Goal: Transaction & Acquisition: Register for event/course

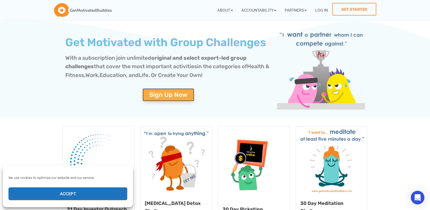
click at [171, 96] on span "Sign Up Now" at bounding box center [168, 95] width 38 height 6
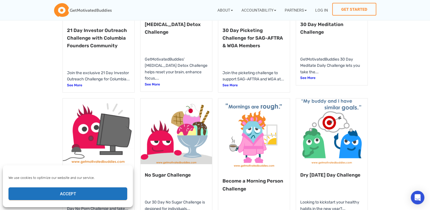
scroll to position [188, 0]
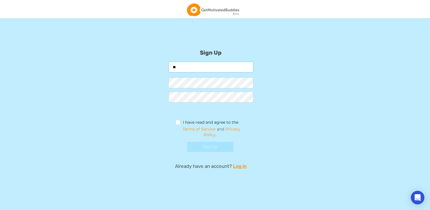
type input "*"
type input "**********"
click at [179, 120] on label "I have read and agree to the" at bounding box center [207, 123] width 63 height 6
click at [204, 147] on button "Sign Up" at bounding box center [210, 147] width 46 height 10
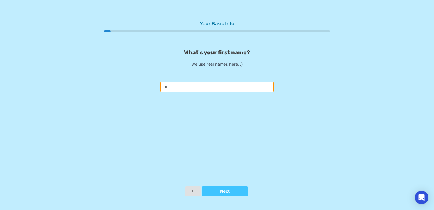
type input "*"
type input "******"
click at [227, 195] on button "Next" at bounding box center [225, 191] width 46 height 10
click at [199, 86] on input "text" at bounding box center [217, 86] width 113 height 11
type input "*"
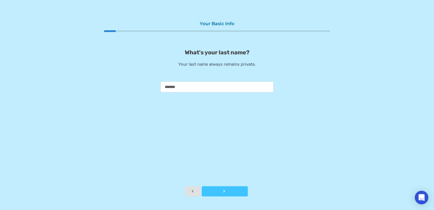
type input "*******"
click at [223, 187] on button "Next" at bounding box center [225, 191] width 46 height 10
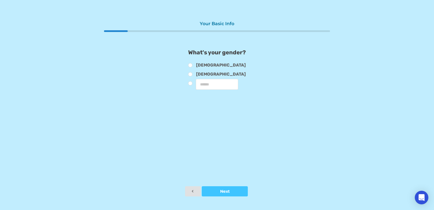
click at [191, 65] on div "What's your gender? Male Female" at bounding box center [217, 69] width 226 height 41
click at [193, 65] on label "Male" at bounding box center [217, 66] width 58 height 6
click at [227, 187] on button "Next" at bounding box center [225, 191] width 46 height 10
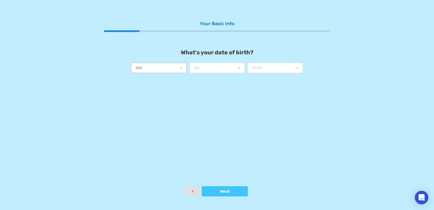
click at [153, 67] on input "text" at bounding box center [159, 68] width 55 height 10
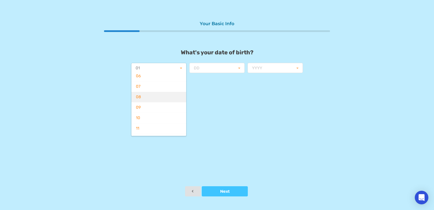
scroll to position [67, 0]
click at [148, 130] on div "12" at bounding box center [158, 131] width 55 height 10
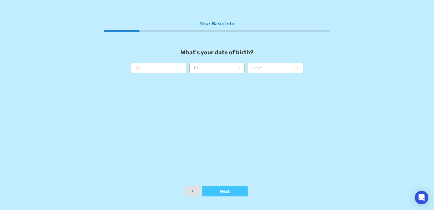
click at [217, 70] on input "text" at bounding box center [217, 68] width 55 height 10
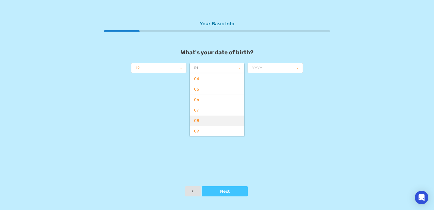
scroll to position [47, 0]
click at [205, 109] on div "08" at bounding box center [217, 110] width 55 height 10
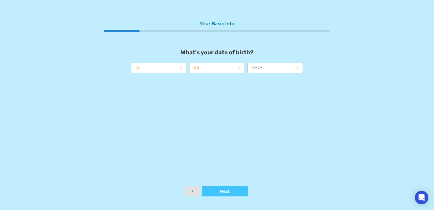
click at [268, 68] on input "text" at bounding box center [275, 68] width 55 height 10
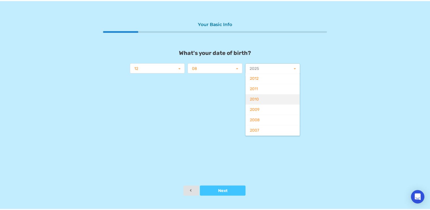
scroll to position [188, 0]
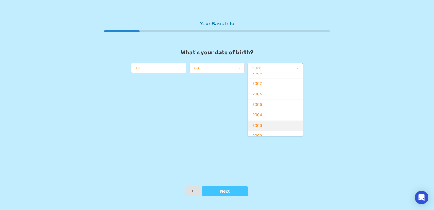
click at [270, 122] on div "2003" at bounding box center [275, 125] width 55 height 10
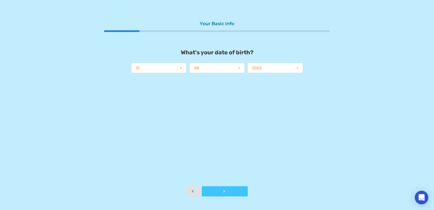
click at [218, 189] on button "Next" at bounding box center [225, 191] width 46 height 10
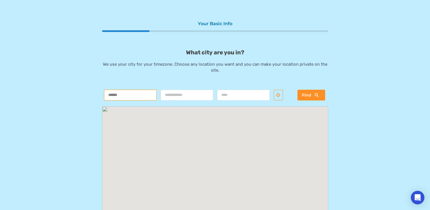
click at [147, 94] on input "text" at bounding box center [130, 95] width 53 height 11
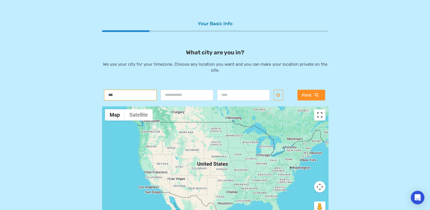
type input "***"
click at [318, 114] on button "Toggle fullscreen view" at bounding box center [319, 114] width 11 height 11
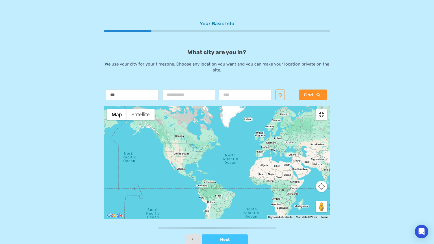
click at [327, 109] on button "Toggle fullscreen view" at bounding box center [321, 114] width 11 height 11
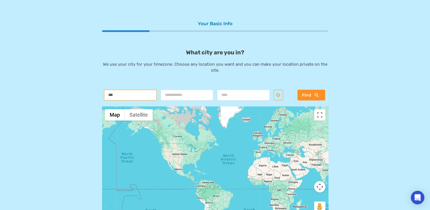
click at [141, 93] on input "***" at bounding box center [130, 95] width 53 height 11
click at [256, 99] on input "text" at bounding box center [243, 95] width 53 height 11
click at [320, 94] on button "Find" at bounding box center [311, 95] width 28 height 11
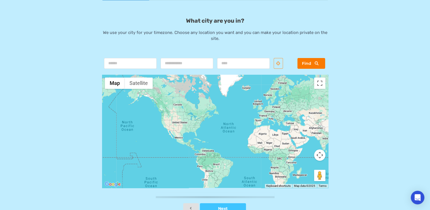
scroll to position [43, 0]
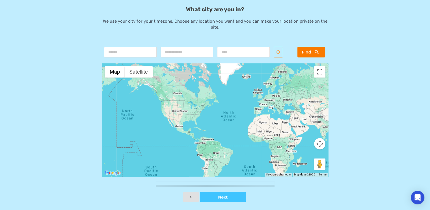
click at [312, 55] on button "Find" at bounding box center [311, 52] width 28 height 11
click at [320, 75] on button "Toggle fullscreen view" at bounding box center [319, 71] width 11 height 11
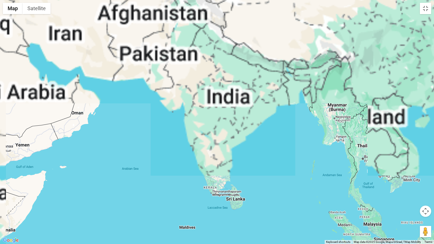
drag, startPoint x: 192, startPoint y: 120, endPoint x: 209, endPoint y: 219, distance: 100.5
click at [209, 210] on div at bounding box center [217, 122] width 434 height 244
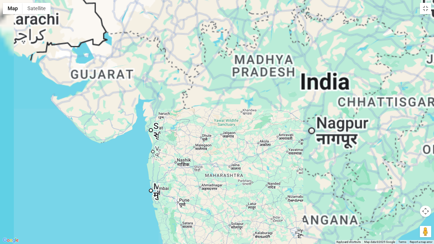
drag, startPoint x: 167, startPoint y: 144, endPoint x: 196, endPoint y: 244, distance: 104.2
click at [196, 210] on div at bounding box center [217, 122] width 434 height 244
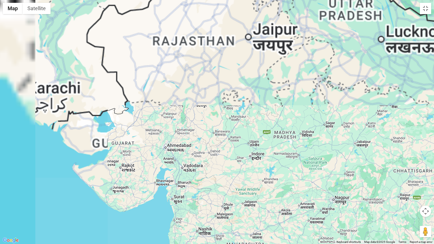
drag, startPoint x: 197, startPoint y: 141, endPoint x: 228, endPoint y: 242, distance: 105.3
click at [228, 210] on div at bounding box center [217, 122] width 434 height 244
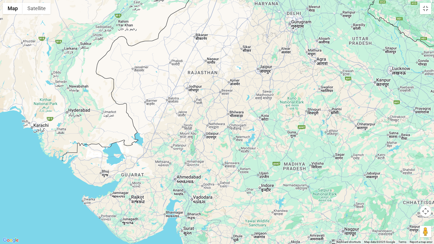
click at [199, 104] on div at bounding box center [217, 122] width 434 height 244
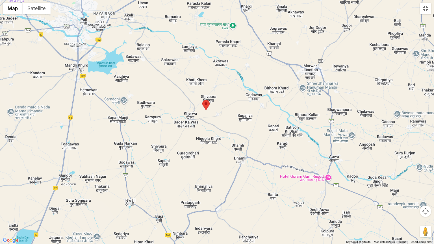
click at [208, 108] on img at bounding box center [205, 105] width 7 height 10
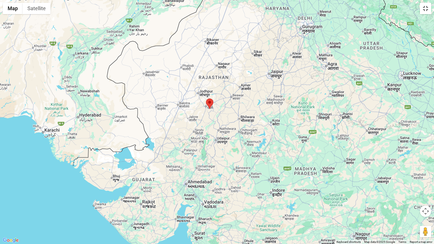
click at [428, 8] on button "Toggle fullscreen view" at bounding box center [425, 8] width 11 height 11
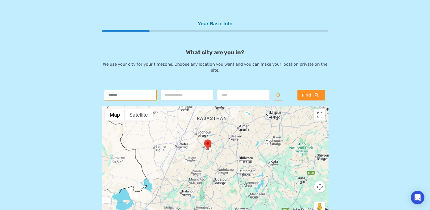
click at [139, 93] on input "text" at bounding box center [130, 95] width 53 height 11
click at [167, 92] on input "text" at bounding box center [187, 95] width 53 height 11
drag, startPoint x: 147, startPoint y: 62, endPoint x: 205, endPoint y: 62, distance: 58.5
click at [205, 62] on p "We use your city for your timezone. Choose any location you want and you can ma…" at bounding box center [215, 67] width 226 height 12
click at [237, 62] on p "We use your city for your timezone. Choose any location you want and you can ma…" at bounding box center [215, 67] width 226 height 12
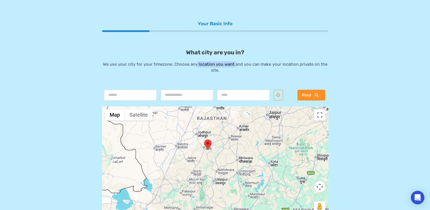
drag, startPoint x: 197, startPoint y: 64, endPoint x: 235, endPoint y: 64, distance: 37.9
click at [235, 64] on p "We use your city for your timezone. Choose any location you want and you can ma…" at bounding box center [215, 67] width 226 height 12
click at [204, 139] on area at bounding box center [204, 139] width 0 height 0
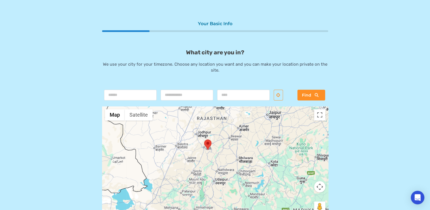
click at [271, 115] on div at bounding box center [215, 162] width 226 height 113
click at [267, 115] on div at bounding box center [215, 162] width 226 height 113
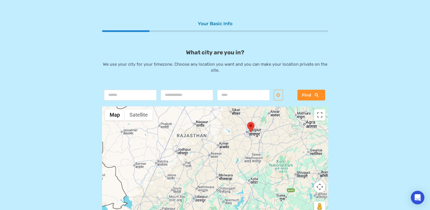
click at [267, 115] on div at bounding box center [215, 162] width 226 height 113
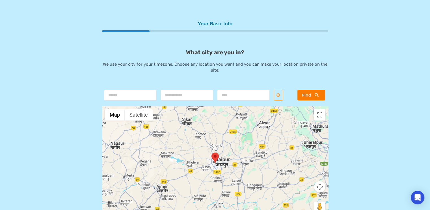
click at [308, 95] on span "Find" at bounding box center [306, 94] width 9 height 5
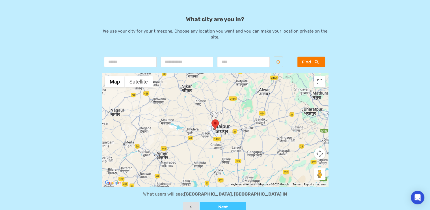
scroll to position [43, 0]
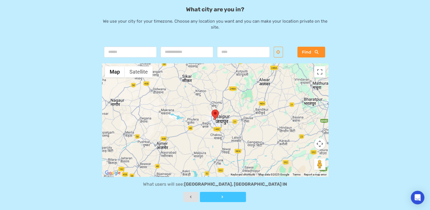
click at [224, 200] on button "Next" at bounding box center [223, 197] width 46 height 10
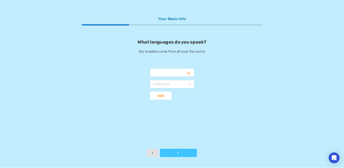
scroll to position [0, 0]
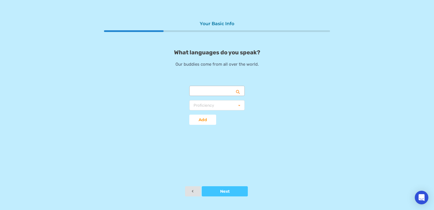
click at [206, 91] on input "text" at bounding box center [217, 91] width 55 height 10
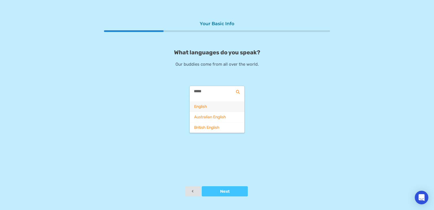
type input "*****"
click at [214, 109] on div "English" at bounding box center [217, 106] width 55 height 10
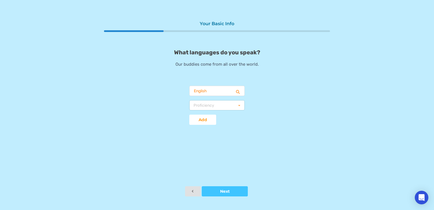
click at [215, 102] on div "Proficiency Basic Fluent Native" at bounding box center [216, 105] width 55 height 10
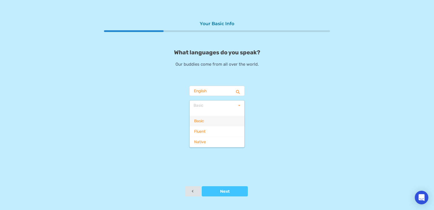
click at [211, 124] on div "Basic" at bounding box center [217, 121] width 55 height 10
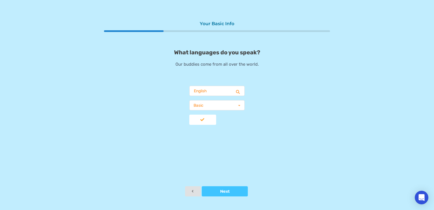
click at [210, 117] on button "Add" at bounding box center [202, 120] width 27 height 10
click at [215, 91] on input "text" at bounding box center [217, 91] width 55 height 10
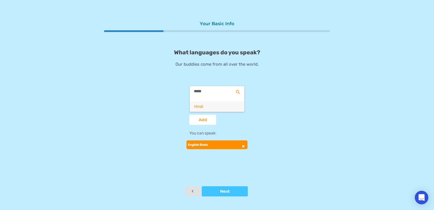
type input "*****"
click at [209, 107] on div "Hindi" at bounding box center [217, 106] width 55 height 10
click at [208, 103] on div "Proficiency" at bounding box center [204, 105] width 21 height 4
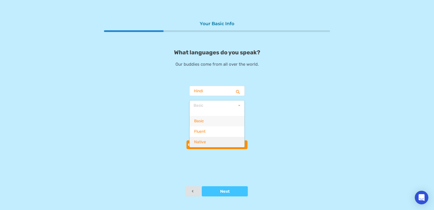
click at [213, 139] on div "Native" at bounding box center [217, 142] width 55 height 10
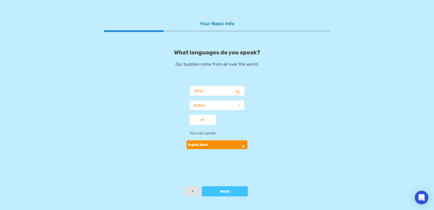
click at [204, 122] on button "Add" at bounding box center [202, 120] width 27 height 10
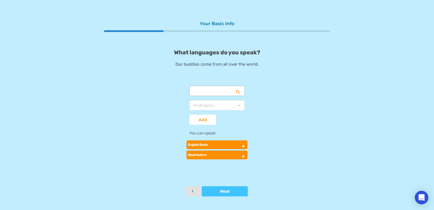
click at [209, 94] on input "text" at bounding box center [217, 91] width 55 height 10
type input "******"
drag, startPoint x: 114, startPoint y: 130, endPoint x: 194, endPoint y: 154, distance: 83.9
click at [115, 131] on div "What languages do you speak? Our buddies come from all over the world. Afrikaan…" at bounding box center [217, 105] width 226 height 112
click at [226, 185] on div "Your Basic Info What languages do you speak? Our buddies come from all over the…" at bounding box center [217, 102] width 226 height 168
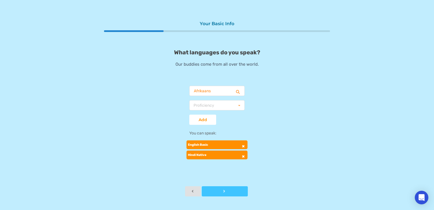
click at [230, 190] on div at bounding box center [225, 191] width 46 height 4
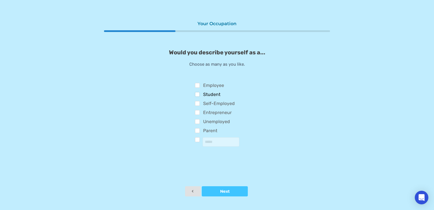
click at [199, 95] on label "Student" at bounding box center [208, 95] width 26 height 6
click at [198, 103] on label "Self-Employed" at bounding box center [215, 104] width 40 height 6
click at [197, 103] on label "Self-Employed" at bounding box center [215, 104] width 40 height 6
click at [199, 123] on label "Unemployed" at bounding box center [212, 122] width 35 height 6
click at [226, 190] on div at bounding box center [225, 191] width 46 height 4
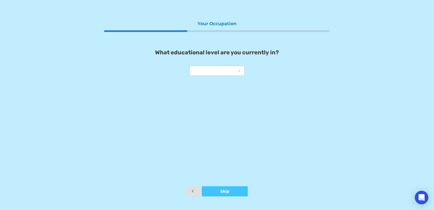
click at [198, 73] on div "High School College Master's PhD MD JD Other" at bounding box center [216, 71] width 55 height 10
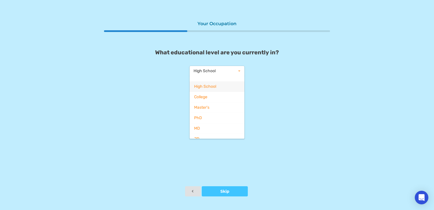
click at [208, 85] on span "High School" at bounding box center [205, 86] width 22 height 5
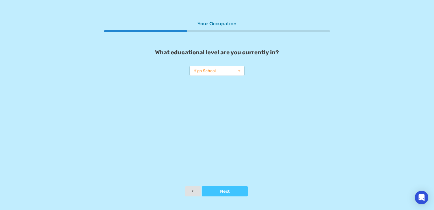
click at [211, 72] on div "High School" at bounding box center [205, 71] width 22 height 4
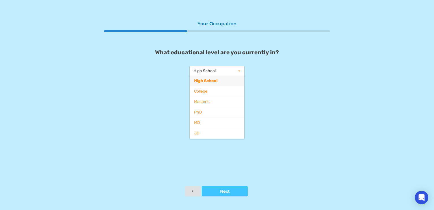
drag, startPoint x: 204, startPoint y: 89, endPoint x: 215, endPoint y: 118, distance: 31.0
click at [204, 89] on span "College" at bounding box center [200, 91] width 13 height 5
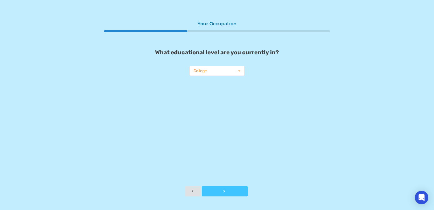
click at [223, 191] on icon at bounding box center [224, 191] width 5 height 4
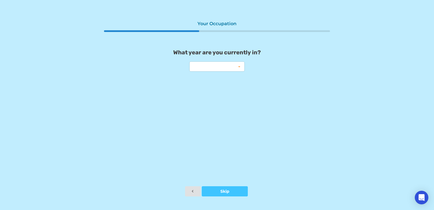
click at [214, 71] on div "1st year 2nd year 3rd year 4th year 5th+ year" at bounding box center [216, 66] width 55 height 10
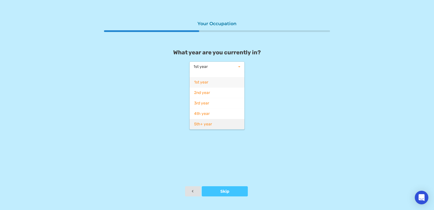
click at [208, 120] on div "5th+ year" at bounding box center [217, 124] width 55 height 10
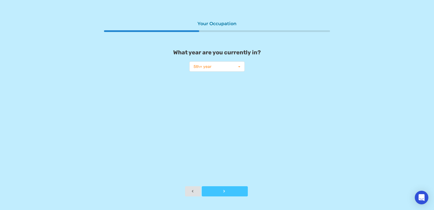
click at [225, 190] on icon at bounding box center [224, 191] width 5 height 4
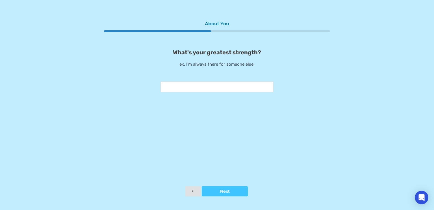
click at [195, 86] on input "text" at bounding box center [217, 86] width 113 height 11
click at [190, 89] on input "text" at bounding box center [217, 86] width 113 height 11
type input "*********"
type input "****"
type input "**********"
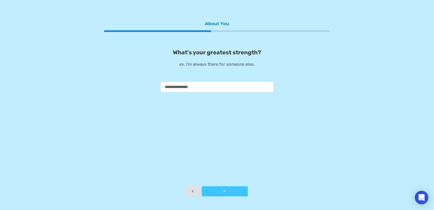
click at [236, 191] on div at bounding box center [225, 191] width 46 height 4
click at [191, 86] on input "text" at bounding box center [217, 86] width 113 height 11
type input "*"
type input "**********"
click at [224, 191] on div at bounding box center [225, 191] width 46 height 4
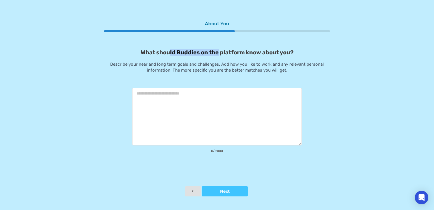
drag, startPoint x: 169, startPoint y: 53, endPoint x: 218, endPoint y: 53, distance: 49.8
click at [218, 53] on p "What should Buddies on the platform know about you?" at bounding box center [217, 52] width 226 height 7
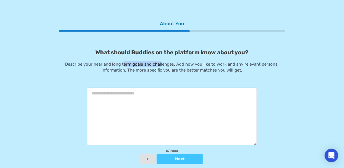
drag, startPoint x: 126, startPoint y: 66, endPoint x: 165, endPoint y: 66, distance: 39.6
click at [165, 66] on p "Describe your near and long term goals and challenges. Add how you like to work…" at bounding box center [172, 67] width 226 height 12
click at [165, 65] on p "Describe your near and long term goals and challenges. Add how you like to work…" at bounding box center [172, 67] width 226 height 12
drag, startPoint x: 172, startPoint y: 62, endPoint x: 196, endPoint y: 62, distance: 24.3
click at [196, 62] on p "Describe your near and long term goals and challenges. Add how you like to work…" at bounding box center [172, 67] width 226 height 12
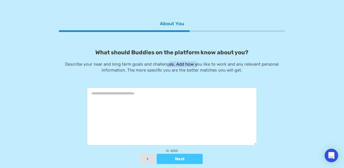
click at [196, 62] on p "Describe your near and long term goals and challenges. Add how you like to work…" at bounding box center [172, 67] width 226 height 12
drag, startPoint x: 177, startPoint y: 67, endPoint x: 236, endPoint y: 64, distance: 59.4
click at [236, 64] on p "Describe your near and long term goals and challenges. Add how you like to work…" at bounding box center [172, 67] width 226 height 12
drag, startPoint x: 231, startPoint y: 64, endPoint x: 214, endPoint y: 64, distance: 17.0
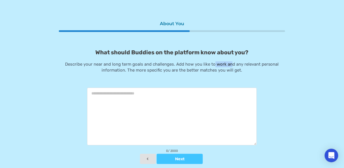
click at [214, 64] on p "Describe your near and long term goals and challenges. Add how you like to work…" at bounding box center [172, 67] width 226 height 12
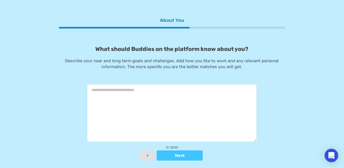
scroll to position [5, 0]
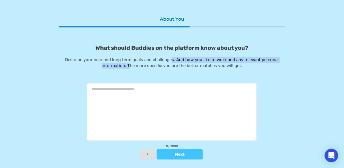
drag, startPoint x: 129, startPoint y: 66, endPoint x: 172, endPoint y: 60, distance: 43.5
click at [172, 60] on p "Describe your near and long term goals and challenges. Add how you like to work…" at bounding box center [172, 63] width 226 height 12
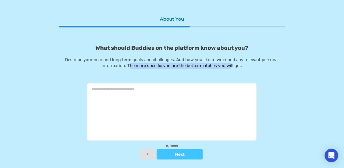
drag, startPoint x: 129, startPoint y: 65, endPoint x: 232, endPoint y: 67, distance: 102.9
click at [232, 67] on p "Describe your near and long term goals and challenges. Add how you like to work…" at bounding box center [172, 63] width 226 height 12
click at [233, 67] on p "Describe your near and long term goals and challenges. Add how you like to work…" at bounding box center [172, 63] width 226 height 12
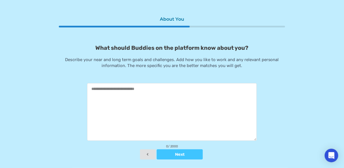
click at [180, 97] on textarea at bounding box center [172, 112] width 170 height 58
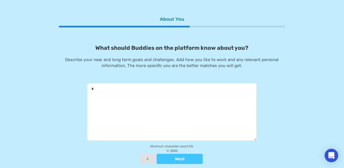
type textarea "**"
type textarea "*"
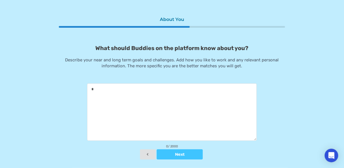
type textarea "**"
click at [213, 90] on textarea "**********" at bounding box center [172, 111] width 170 height 57
click at [229, 89] on textarea "**********" at bounding box center [172, 111] width 170 height 57
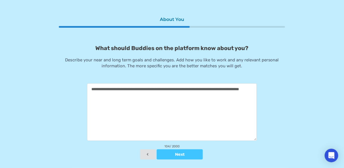
click at [121, 97] on textarea "**********" at bounding box center [172, 111] width 170 height 57
drag, startPoint x: 121, startPoint y: 90, endPoint x: 141, endPoint y: 87, distance: 20.0
click at [141, 87] on textarea "**********" at bounding box center [172, 111] width 170 height 57
click at [154, 87] on textarea "**********" at bounding box center [172, 111] width 170 height 57
click at [140, 92] on textarea "**********" at bounding box center [172, 111] width 170 height 57
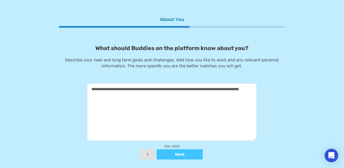
click at [199, 85] on textarea "**********" at bounding box center [172, 111] width 170 height 57
click at [139, 96] on textarea "**********" at bounding box center [172, 111] width 170 height 57
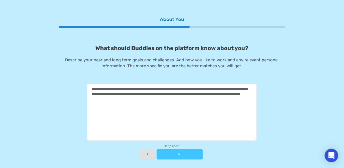
type textarea "**********"
click at [175, 157] on button "Next" at bounding box center [180, 154] width 46 height 10
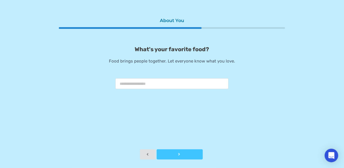
scroll to position [3, 0]
drag, startPoint x: 140, startPoint y: 61, endPoint x: 159, endPoint y: 61, distance: 19.2
click at [158, 61] on p "Food brings people together. Let everyone know what you love." at bounding box center [172, 61] width 226 height 6
click at [159, 61] on p "Food brings people together. Let everyone know what you love." at bounding box center [172, 61] width 226 height 6
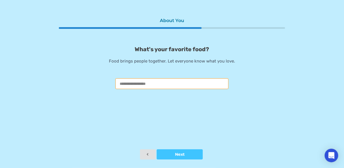
click at [154, 81] on input "text" at bounding box center [171, 83] width 113 height 11
type input "*"
type input "***"
type input "**"
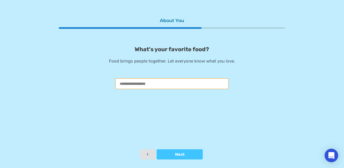
type input "*"
type input "**"
type input "*********"
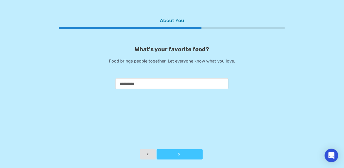
click at [180, 152] on div at bounding box center [180, 154] width 46 height 4
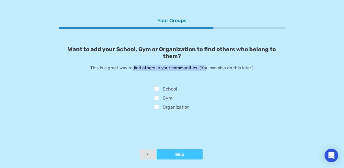
drag, startPoint x: 140, startPoint y: 69, endPoint x: 205, endPoint y: 69, distance: 65.3
click at [205, 69] on p "This is a great way to find others in your communities. (You can also do this l…" at bounding box center [172, 68] width 226 height 6
drag, startPoint x: 217, startPoint y: 68, endPoint x: 251, endPoint y: 66, distance: 34.5
click at [251, 66] on p "This is a great way to find others in your communities. (You can also do this l…" at bounding box center [172, 68] width 226 height 6
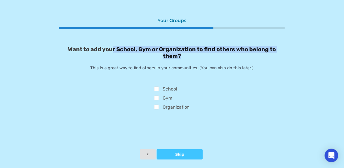
drag, startPoint x: 114, startPoint y: 51, endPoint x: 185, endPoint y: 53, distance: 71.6
click at [185, 53] on p "Want to add your School, Gym or Organization to find others who belong to them?" at bounding box center [172, 53] width 226 height 14
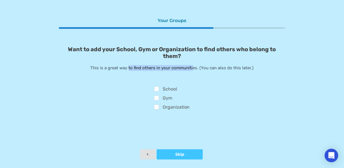
drag, startPoint x: 153, startPoint y: 66, endPoint x: 193, endPoint y: 66, distance: 39.9
click at [193, 66] on p "This is a great way to find others in your communities. (You can also do this l…" at bounding box center [172, 68] width 226 height 6
drag, startPoint x: 198, startPoint y: 66, endPoint x: 237, endPoint y: 69, distance: 38.9
click at [237, 69] on p "This is a great way to find others in your communities. (You can also do this l…" at bounding box center [172, 68] width 226 height 6
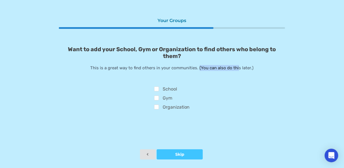
drag, startPoint x: 237, startPoint y: 69, endPoint x: 195, endPoint y: 87, distance: 46.3
click at [237, 69] on p "This is a great way to find others in your communities. (You can also do this l…" at bounding box center [172, 68] width 226 height 6
click at [170, 155] on div at bounding box center [180, 154] width 46 height 4
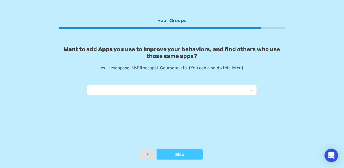
click at [140, 96] on div "Your Groups Want to add Apps you use to improve your behaviors, and find others…" at bounding box center [172, 82] width 226 height 134
drag, startPoint x: 82, startPoint y: 50, endPoint x: 160, endPoint y: 50, distance: 78.0
click at [160, 50] on p "Want to add Apps you use to improve your behaviors, and find others who use tho…" at bounding box center [172, 53] width 226 height 14
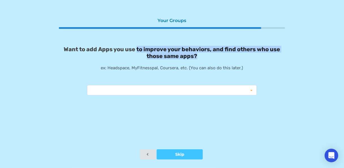
drag, startPoint x: 137, startPoint y: 51, endPoint x: 282, endPoint y: 54, distance: 144.8
click at [282, 54] on p "Want to add Apps you use to improve your behaviors, and find others who use tho…" at bounding box center [172, 53] width 226 height 14
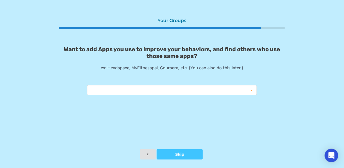
click at [179, 77] on div "Want to add Apps you use to improve your behaviors, and find others who use tho…" at bounding box center [172, 70] width 226 height 49
drag, startPoint x: 115, startPoint y: 67, endPoint x: 164, endPoint y: 67, distance: 48.6
click at [164, 67] on p "ex: Headspace, MyFitnesspal, Coursera, etc. (You can also do this later.)" at bounding box center [172, 68] width 226 height 6
drag, startPoint x: 190, startPoint y: 65, endPoint x: 210, endPoint y: 65, distance: 19.8
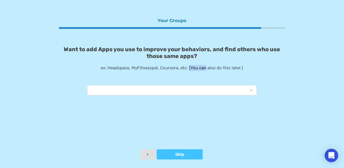
click at [210, 65] on p "ex: Headspace, MyFitnesspal, Coursera, etc. (You can also do this later.)" at bounding box center [172, 68] width 226 height 6
drag, startPoint x: 232, startPoint y: 68, endPoint x: 182, endPoint y: 77, distance: 50.2
click at [231, 68] on p "ex: Headspace, MyFitnesspal, Coursera, etc. (You can also do this later.)" at bounding box center [172, 68] width 226 height 6
click at [156, 89] on div "Instagram Reduction MapMyRide ITrackBites ludite Duolingo Cronometer Ovia Coven…" at bounding box center [172, 90] width 170 height 10
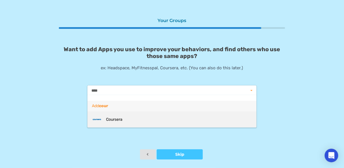
type input "****"
click at [147, 115] on div "Coursera" at bounding box center [172, 120] width 160 height 10
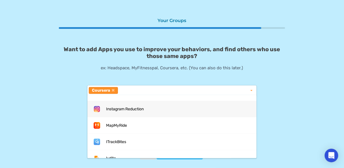
click at [136, 92] on div "Coursera cour Instagram Reduction MapMyRide ITrackBites ludite Duolingo Cronome…" at bounding box center [172, 90] width 170 height 10
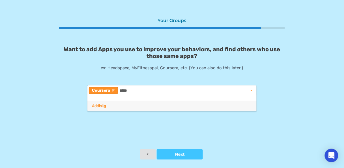
type input "******"
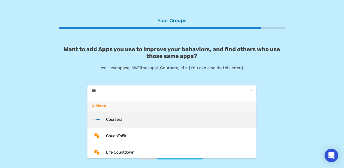
type input "***"
click at [129, 119] on div "Coursera" at bounding box center [172, 120] width 160 height 10
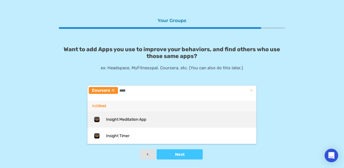
type input "****"
click at [134, 118] on span "Insight Meditation App" at bounding box center [126, 120] width 40 height 4
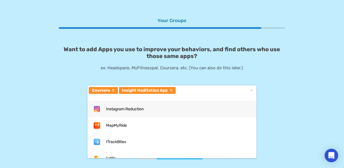
click at [55, 105] on div "Your Groups Want to add Apps you use to improve your behaviors, and find others…" at bounding box center [172, 82] width 344 height 171
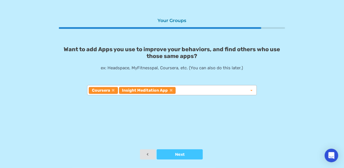
click at [182, 92] on input "text" at bounding box center [181, 90] width 9 height 5
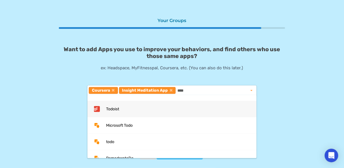
type input "****"
click at [182, 104] on div "Todoist" at bounding box center [172, 109] width 160 height 10
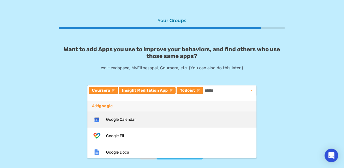
type input "******"
click at [137, 113] on div "Google Calendar" at bounding box center [171, 119] width 169 height 16
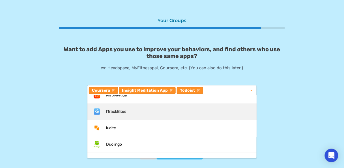
scroll to position [38, 0]
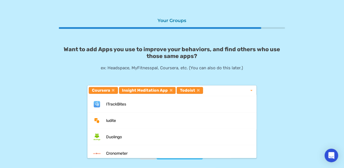
click at [274, 89] on div "Want to add Apps you use to improve your behaviors, and find others who use tho…" at bounding box center [172, 73] width 226 height 55
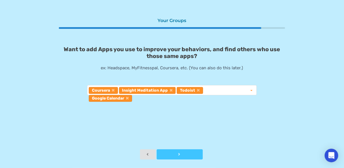
click at [167, 152] on button "Next" at bounding box center [180, 154] width 46 height 10
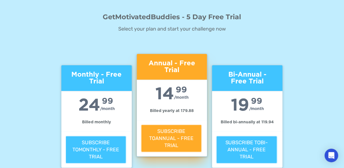
scroll to position [41, 0]
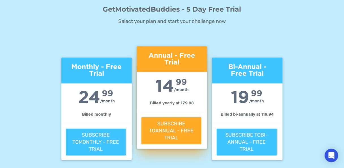
drag, startPoint x: 159, startPoint y: 58, endPoint x: 159, endPoint y: 37, distance: 21.5
click at [159, 37] on div "Monthly - Free Trial 24 99 /month Billed monthly Subscribe to Monthly - Free Tr…" at bounding box center [172, 97] width 226 height 135
drag, startPoint x: 162, startPoint y: 64, endPoint x: 178, endPoint y: 65, distance: 16.2
click at [178, 65] on div "Annual - Free Trial" at bounding box center [172, 59] width 70 height 26
click at [154, 29] on div "GetMotivatedBuddies - 5 Day Free Trial Select your plan and start your challeng…" at bounding box center [172, 142] width 226 height 275
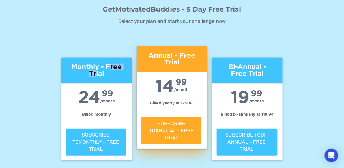
drag, startPoint x: 111, startPoint y: 67, endPoint x: 96, endPoint y: 72, distance: 16.4
click at [96, 72] on div "Monthly - Free Trial" at bounding box center [96, 71] width 70 height 26
drag, startPoint x: 74, startPoint y: 102, endPoint x: 97, endPoint y: 93, distance: 24.7
click at [97, 94] on div "24 99 /month Billed monthly" at bounding box center [96, 103] width 70 height 41
click at [105, 28] on div "GetMotivatedBuddies - 5 Day Free Trial Select your plan and start your challeng…" at bounding box center [172, 142] width 226 height 275
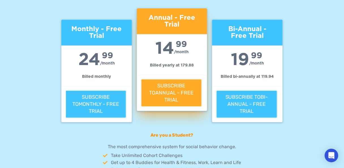
scroll to position [116, 0]
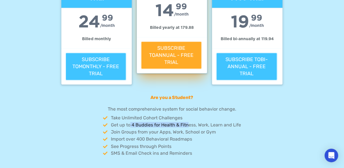
drag, startPoint x: 130, startPoint y: 126, endPoint x: 189, endPoint y: 126, distance: 59.1
click at [189, 126] on div "Get up to 4 Buddies for Health & Fitness, Work, Learn and Life" at bounding box center [175, 124] width 132 height 5
drag, startPoint x: 141, startPoint y: 132, endPoint x: 177, endPoint y: 129, distance: 36.3
click at [177, 129] on div "Join Groups from your Apps, Work, School or Gym" at bounding box center [172, 132] width 138 height 7
drag, startPoint x: 144, startPoint y: 137, endPoint x: 155, endPoint y: 133, distance: 12.0
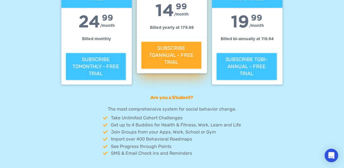
click at [147, 137] on div "Import over 400 Behavioral Roadmaps" at bounding box center [175, 139] width 132 height 5
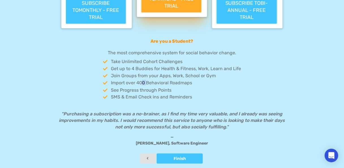
scroll to position [177, 0]
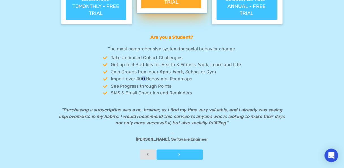
click at [199, 153] on div at bounding box center [180, 155] width 46 height 4
click at [185, 151] on button "Finish" at bounding box center [180, 155] width 46 height 10
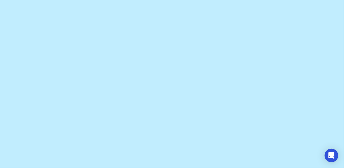
scroll to position [0, 0]
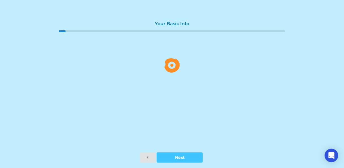
scroll to position [3, 0]
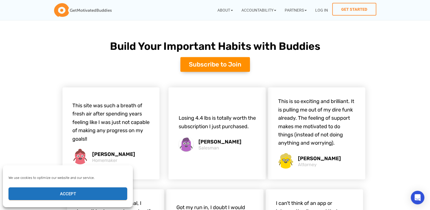
scroll to position [1681, 0]
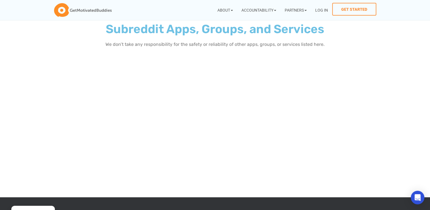
scroll to position [25, 0]
